Goal: Task Accomplishment & Management: Manage account settings

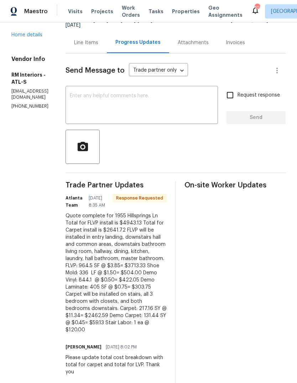
scroll to position [67, 0]
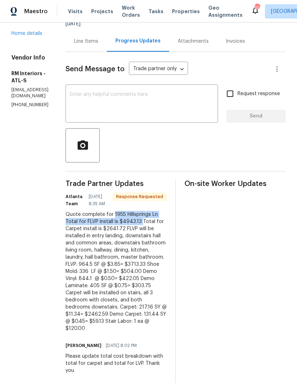
click at [107, 48] on div "Line Items" at bounding box center [86, 41] width 41 height 21
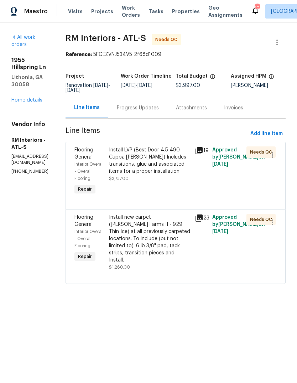
click at [176, 164] on div "Install LVP (Best Door 4.5 490 Cuppa Joe) Includes transitions, glue and associ…" at bounding box center [150, 160] width 82 height 29
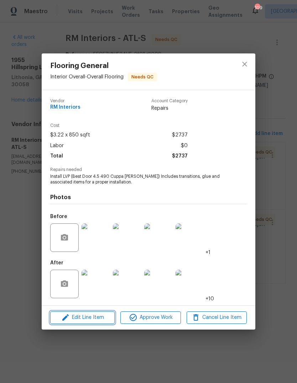
click at [76, 319] on span "Edit Line Item" at bounding box center [82, 317] width 60 height 9
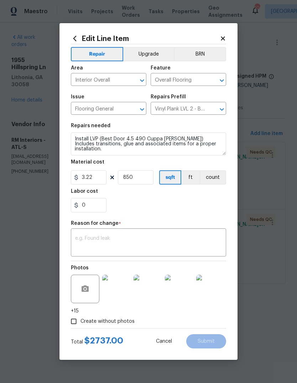
click at [185, 248] on textarea at bounding box center [148, 243] width 147 height 15
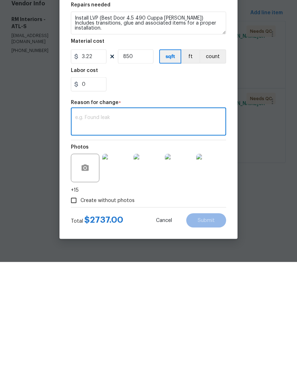
click at [202, 236] on textarea at bounding box center [148, 243] width 147 height 15
paste textarea "1955 Hillsprings Ln Total for FLVP install is $4943.13"
type textarea "1955 Hillsprings Ln Total for FLVP install is $4943.13"
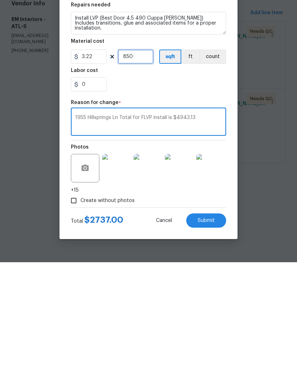
click at [145, 170] on input "850" at bounding box center [136, 177] width 36 height 14
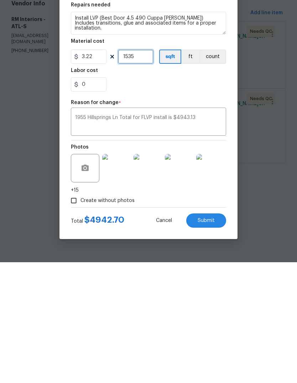
type input "1535"
click at [94, 198] on input "0" at bounding box center [89, 205] width 36 height 14
click at [212, 236] on textarea "1955 Hillsprings Ln Total for FLVP install is $4943.13" at bounding box center [148, 243] width 147 height 15
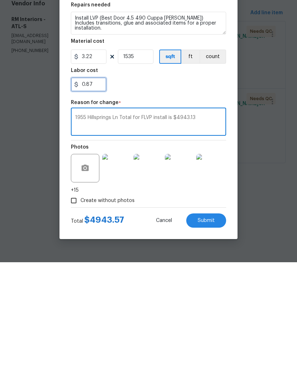
click at [103, 198] on input "0.87" at bounding box center [89, 205] width 36 height 14
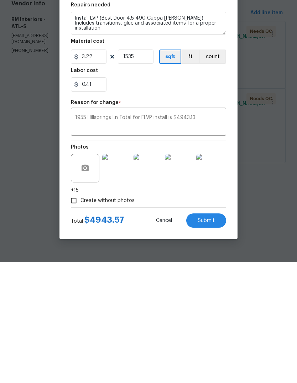
click at [212, 236] on textarea "1955 Hillsprings Ln Total for FLVP install is $4943.13" at bounding box center [148, 243] width 147 height 15
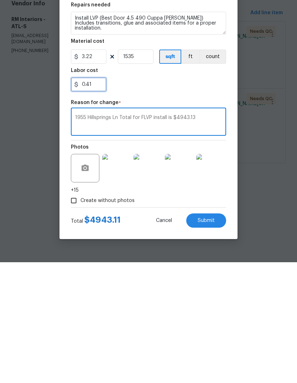
click at [99, 198] on input "0.41" at bounding box center [89, 205] width 36 height 14
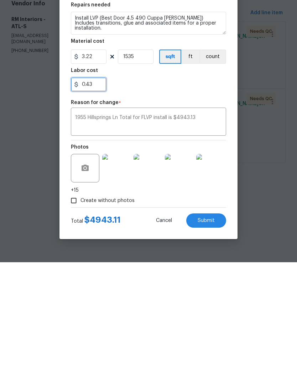
type input "0.43"
click at [213, 236] on textarea "1955 Hillsprings Ln Total for FLVP install is $4943.13" at bounding box center [148, 243] width 147 height 15
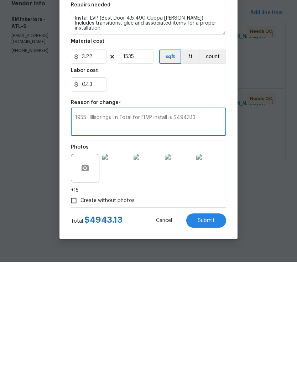
click at [218, 334] on button "Submit" at bounding box center [206, 341] width 40 height 14
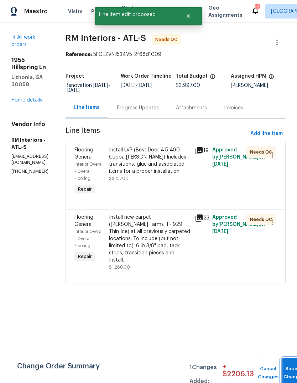
click at [289, 365] on button "Submit Changes" at bounding box center [294, 373] width 23 height 31
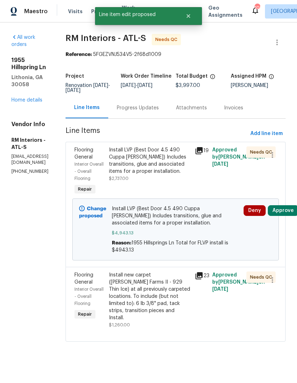
click at [159, 106] on div "Progress Updates" at bounding box center [138, 107] width 42 height 7
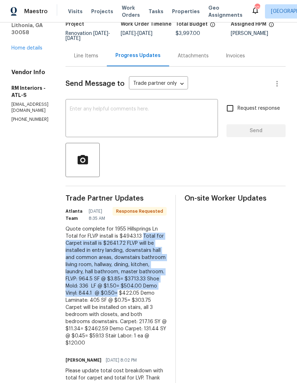
scroll to position [58, 0]
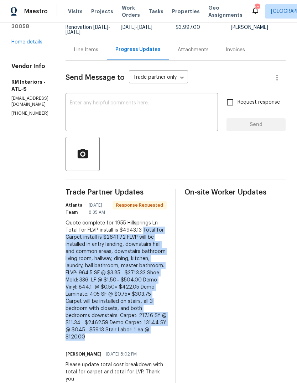
copy div "Total for Carpet install is $2641.72 FLVP will be installed in entry landing, d…"
click at [204, 107] on textarea at bounding box center [142, 112] width 144 height 25
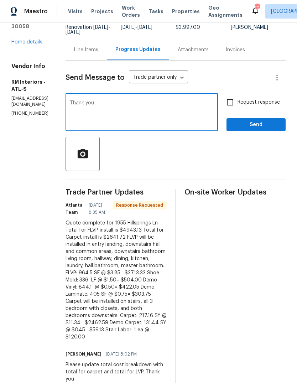
type textarea "Thank you"
click at [264, 128] on span "Send" at bounding box center [256, 124] width 48 height 9
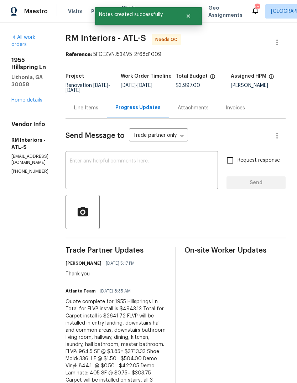
click at [98, 108] on div "Line Items" at bounding box center [86, 107] width 24 height 7
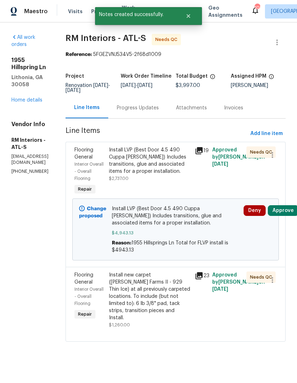
click at [170, 300] on div "Install new carpet (Abshire Farms II - 929 Thin Ice) at all previously carpeted…" at bounding box center [150, 297] width 82 height 50
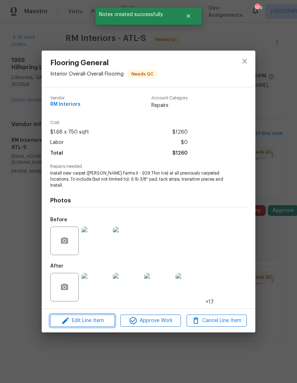
click at [74, 320] on span "Edit Line Item" at bounding box center [82, 320] width 60 height 9
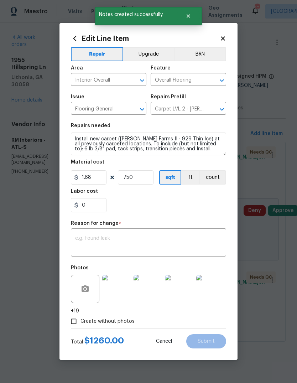
click at [175, 245] on textarea at bounding box center [148, 243] width 147 height 15
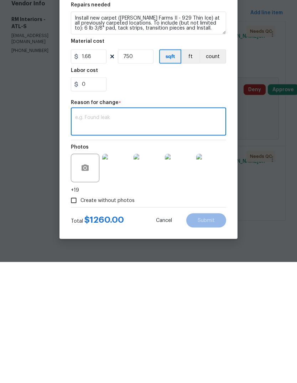
click at [198, 236] on textarea at bounding box center [148, 243] width 147 height 15
paste textarea "Total for Carpet install is $2641.72 FLVP will be installed in entry landing, d…"
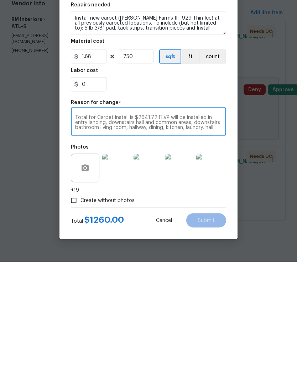
scroll to position [35, 0]
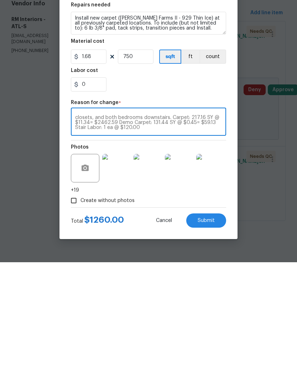
type textarea "Total for Carpet install is $2641.72 FLVP will be installed in entry landing, d…"
click at [146, 170] on input "750" at bounding box center [136, 177] width 36 height 14
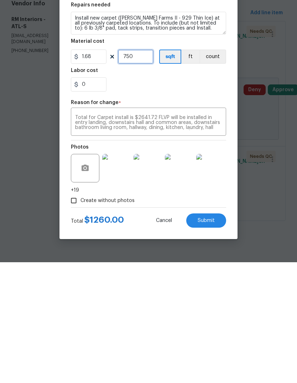
scroll to position [0, 0]
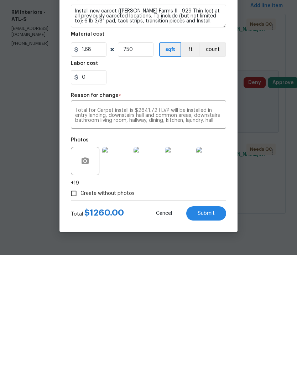
click at [202, 236] on textarea "Total for Carpet install is $2641.72 FLVP will be installed in entry landing, d…" at bounding box center [148, 243] width 147 height 15
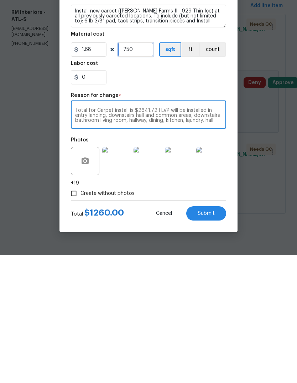
click at [145, 170] on input "750" at bounding box center [136, 177] width 36 height 14
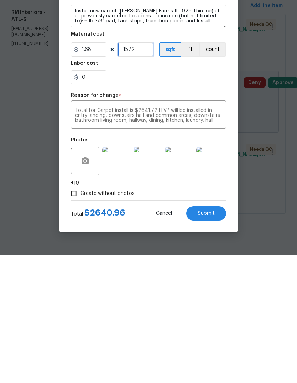
type input "1572"
click at [95, 198] on input "0" at bounding box center [89, 205] width 36 height 14
type input "0.76"
click at [220, 236] on textarea "Total for Carpet install is $2641.72 FLVP will be installed in entry landing, d…" at bounding box center [148, 243] width 147 height 15
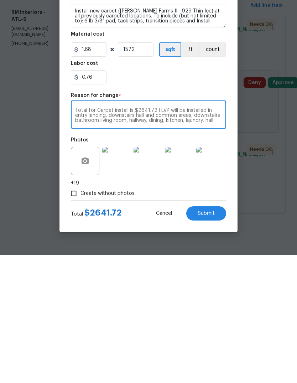
click at [214, 339] on span "Submit" at bounding box center [206, 341] width 17 height 5
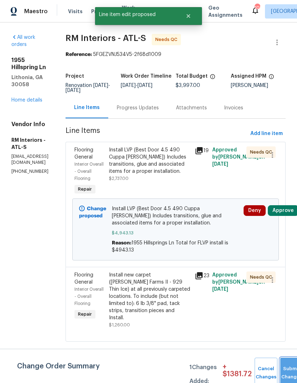
click at [292, 368] on button "Submit Changes" at bounding box center [291, 373] width 23 height 31
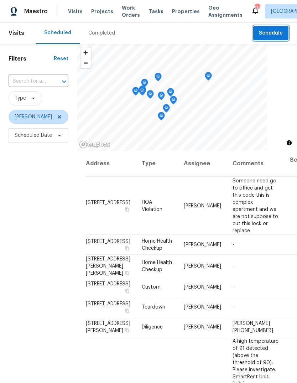
click at [273, 33] on span "Schedule" at bounding box center [271, 33] width 24 height 9
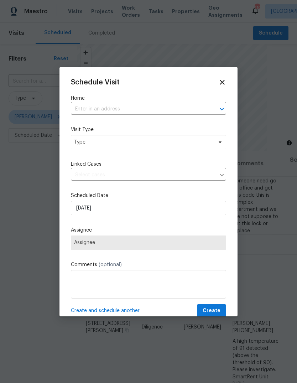
click at [185, 109] on input "text" at bounding box center [138, 109] width 135 height 11
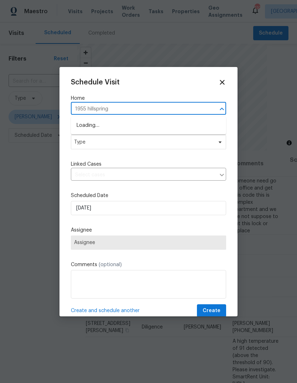
type input "1955 hillspring"
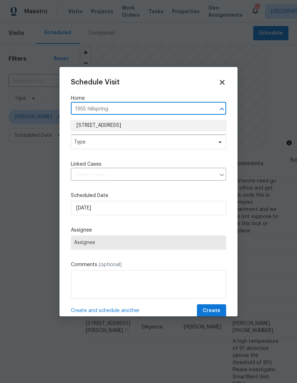
click at [146, 125] on li "[STREET_ADDRESS]" at bounding box center [148, 126] width 155 height 12
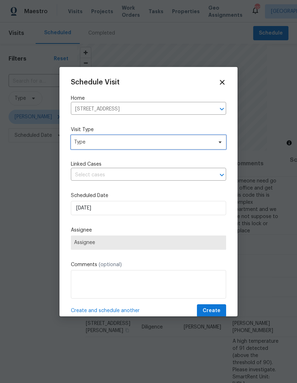
click at [179, 145] on span "Type" at bounding box center [143, 142] width 139 height 7
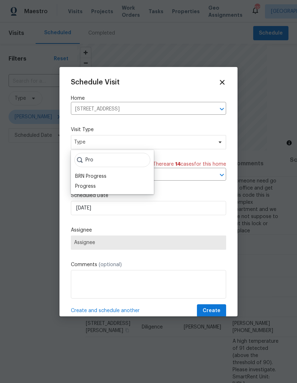
type input "Pro"
click at [85, 189] on div "Progress" at bounding box center [85, 186] width 21 height 7
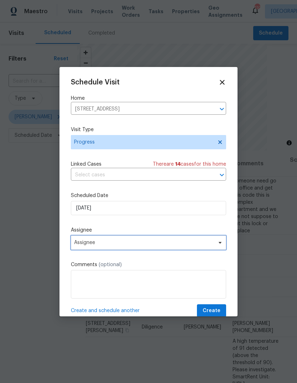
click at [86, 244] on span "Assignee" at bounding box center [144, 243] width 140 height 6
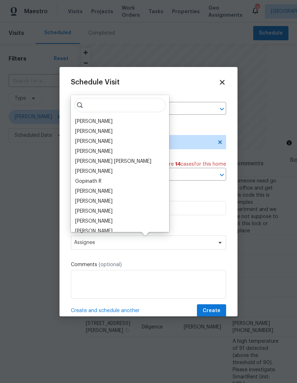
click at [96, 120] on div "[PERSON_NAME]" at bounding box center [93, 121] width 37 height 7
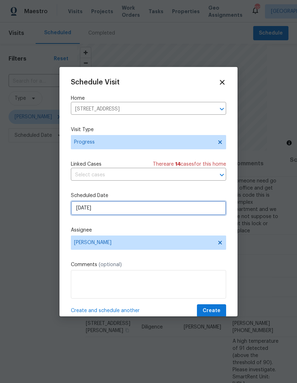
click at [205, 210] on input "[DATE]" at bounding box center [148, 208] width 155 height 14
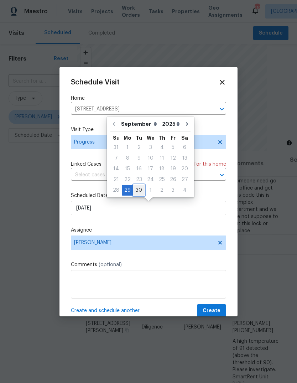
click at [140, 189] on div "30" at bounding box center [138, 190] width 11 height 10
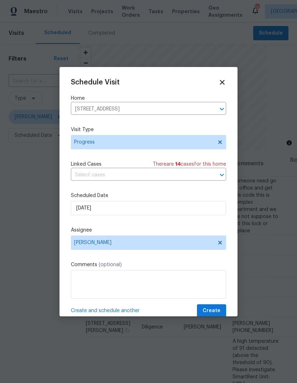
type input "[DATE]"
click at [222, 310] on button "Create" at bounding box center [211, 310] width 29 height 13
